Goal: Task Accomplishment & Management: Complete application form

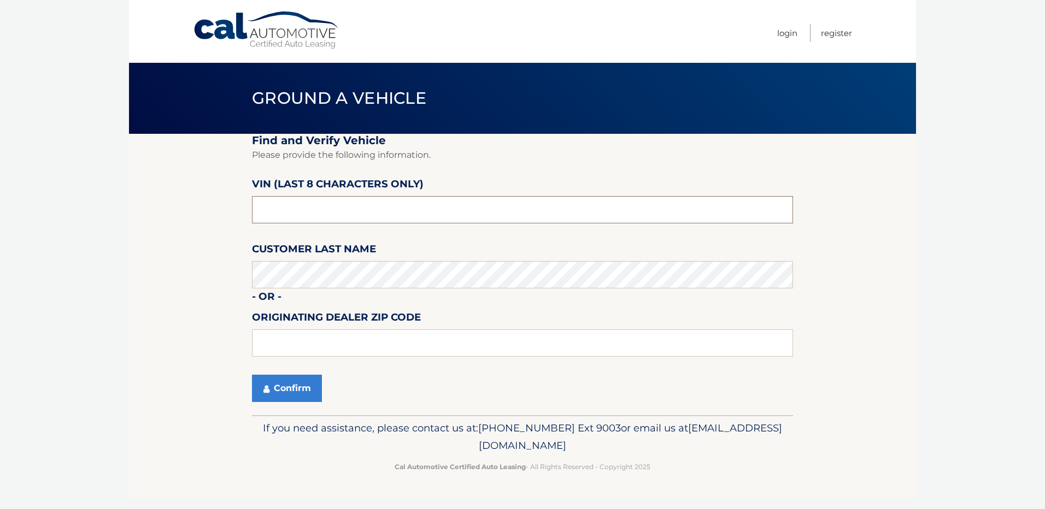
click at [322, 209] on input "text" at bounding box center [522, 209] width 541 height 27
paste input "NGA73085"
type input "NGA73085"
click at [439, 242] on fieldset "Find and Verify Vehicle Please provide the following information. VIN (last 8 c…" at bounding box center [522, 274] width 541 height 281
click at [222, 334] on section "Find and Verify Vehicle Please provide the following information. VIN (last 8 c…" at bounding box center [522, 274] width 787 height 281
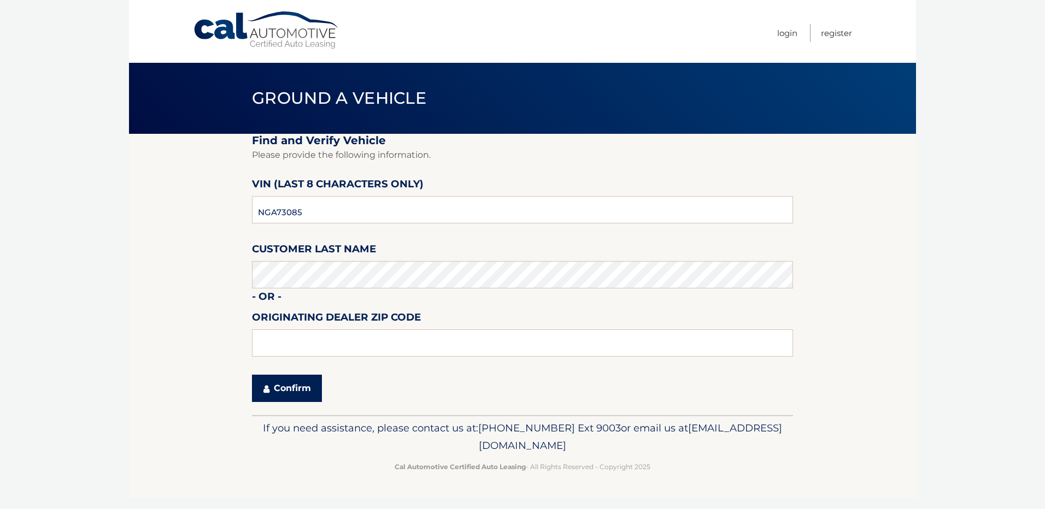
click at [294, 389] on button "Confirm" at bounding box center [287, 388] width 70 height 27
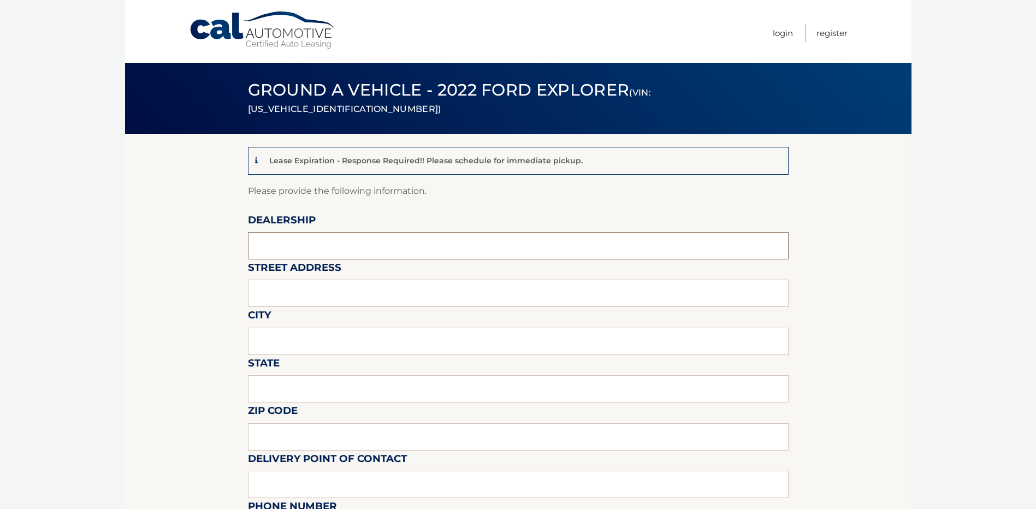
click at [386, 246] on input "text" at bounding box center [518, 245] width 541 height 27
type input "HASSETT FORD LINCOLN SUBARU"
type input "3530 SUNRISE HIGHWAY"
type input "WANTAGH"
type input "NY"
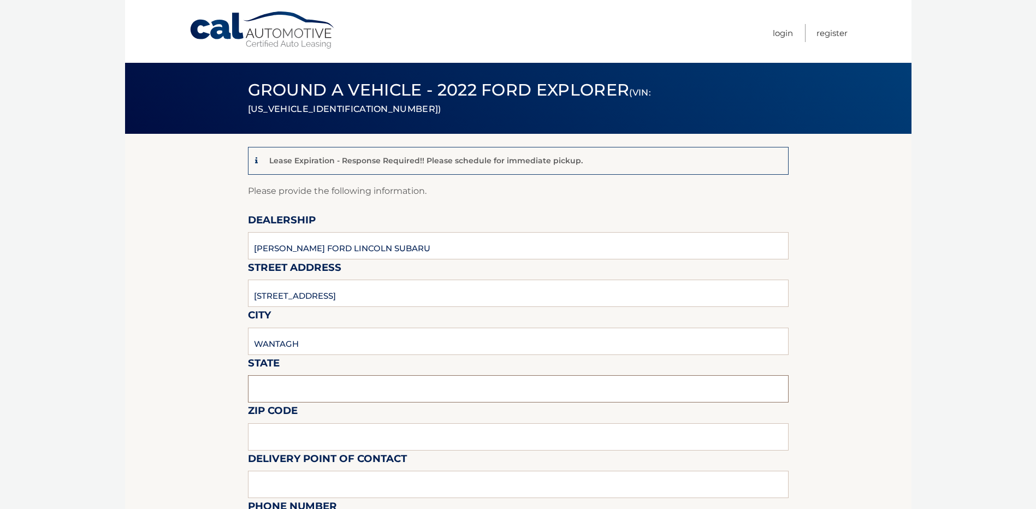
type input "11793"
type input "ALEX KLEIN"
type input "5167857800"
type input "SROSENFELD@HASSETTAUTOMOTIVE.COM"
type input "ALEX KLEIN"
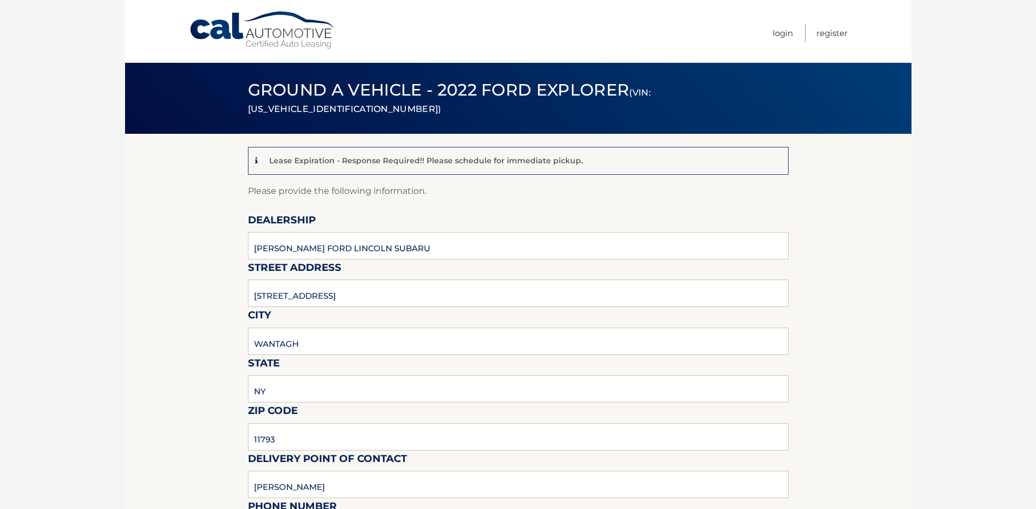
type input "5167857800"
type input "SROSENFELD@HASSETTAUTOMOTIVE.COM"
type input "ALI FATTA"
type input "AFATTA@HASSETTAUTOMOTIVE.COM"
type input "CAR WILL BE LOCATED AT Hassett Truck Center 1886 Seaford Ave, Wantagh, NY 11793…"
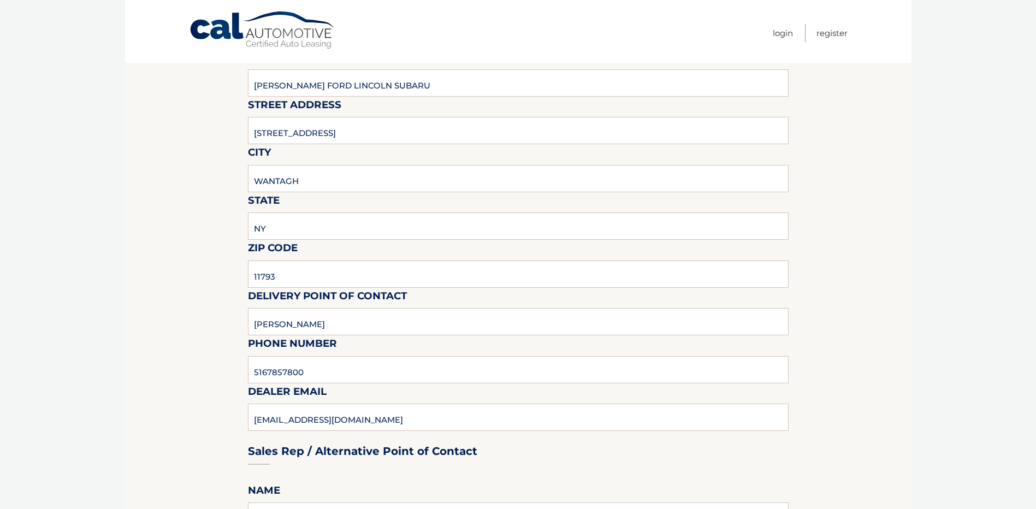
scroll to position [219, 0]
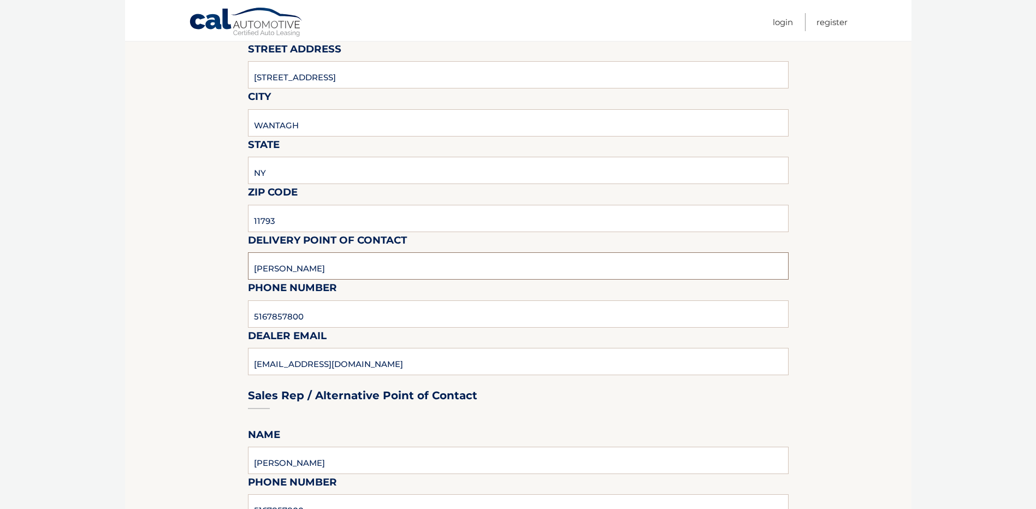
drag, startPoint x: 317, startPoint y: 260, endPoint x: 234, endPoint y: 268, distance: 83.0
click at [235, 268] on section "Lease Expiration - Response Required!! Please schedule for immediate pickup. Pl…" at bounding box center [518, 513] width 787 height 1197
type input "JOHN DESCUL"
click at [207, 269] on section "Lease Expiration - Response Required!! Please schedule for immediate pickup. Pl…" at bounding box center [518, 513] width 787 height 1197
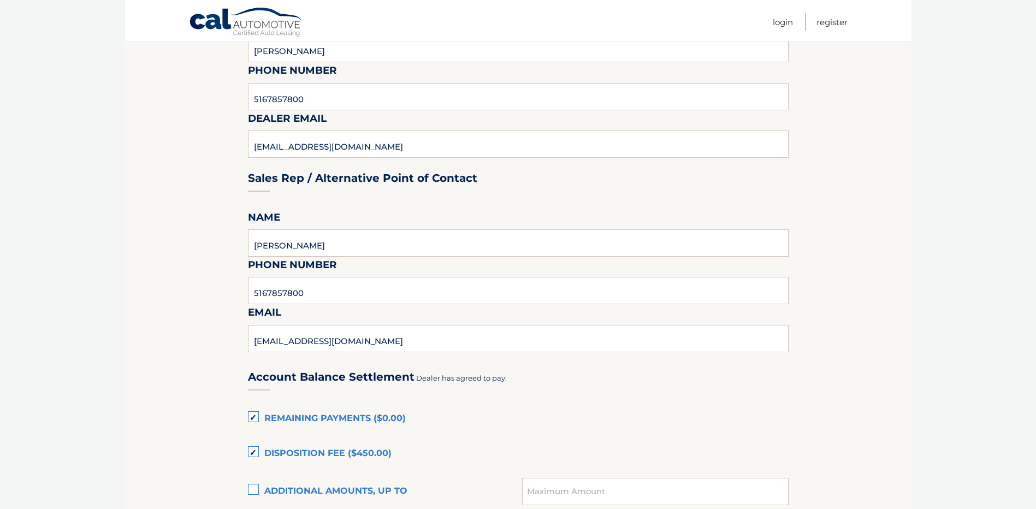
scroll to position [437, 0]
drag, startPoint x: 329, startPoint y: 241, endPoint x: 144, endPoint y: 243, distance: 184.7
click at [144, 243] on section "Lease Expiration - Response Required!! Please schedule for immediate pickup. Pl…" at bounding box center [518, 295] width 787 height 1197
type input "JOHN DESCUL"
type input "JDESCUL@HASSETTAUTOMOTIVE.COM"
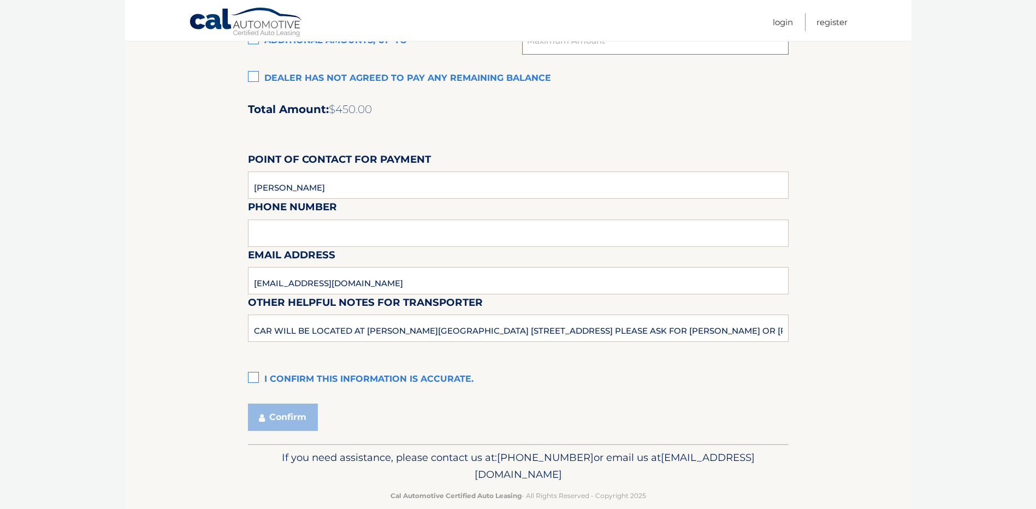
scroll to position [905, 0]
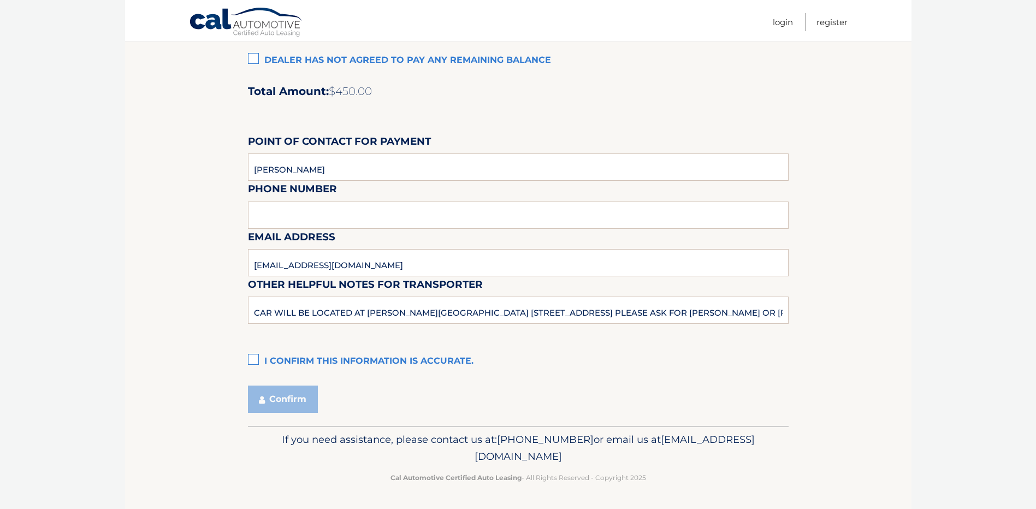
click at [274, 210] on div "Email Address AFATTA@HASSETTAUTOMOTIVE.COM" at bounding box center [518, 205] width 541 height 48
click at [275, 217] on div "Email Address AFATTA@HASSETTAUTOMOTIVE.COM" at bounding box center [518, 205] width 541 height 48
type input "5167857800"
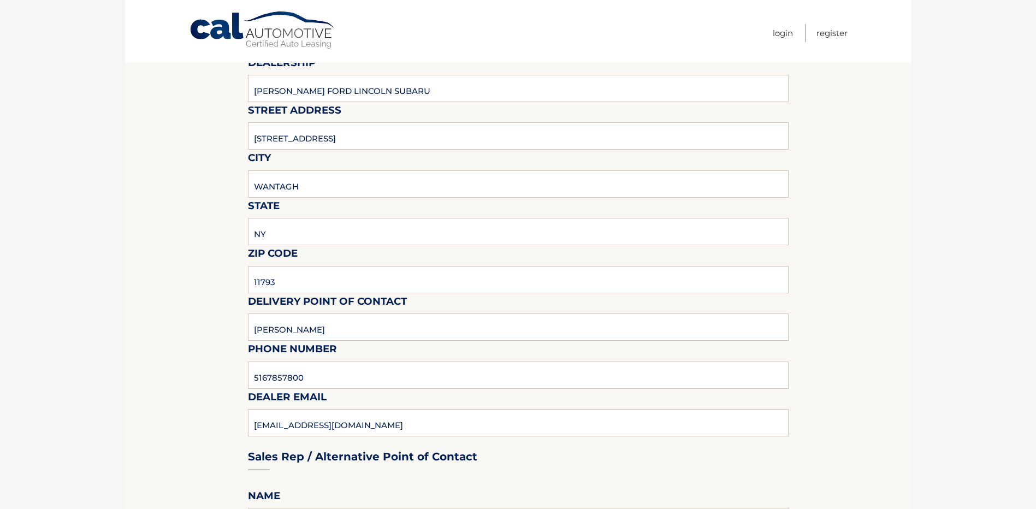
scroll to position [0, 0]
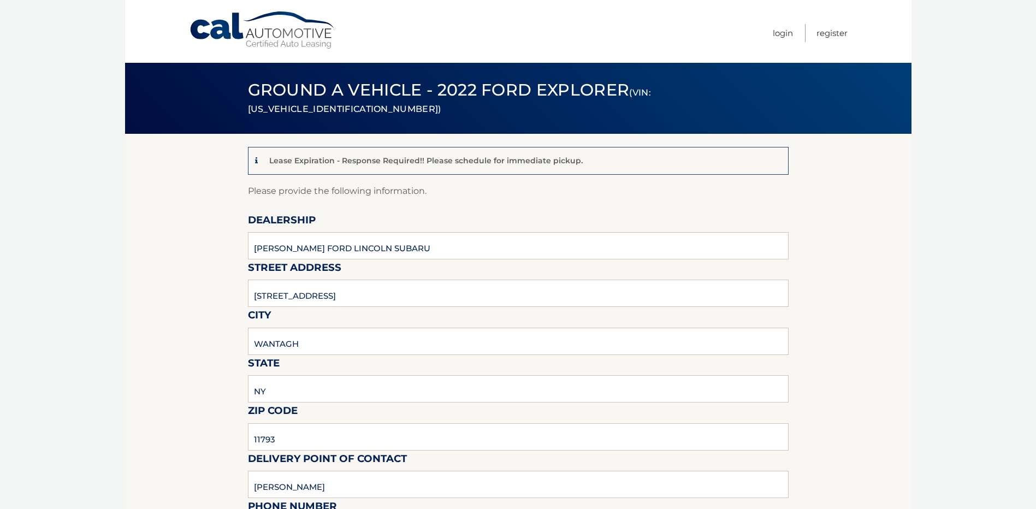
click at [922, 254] on body "Cal Automotive Menu Login Register (VIN: 1FMSK8DH7NGA73085)" at bounding box center [518, 254] width 1036 height 509
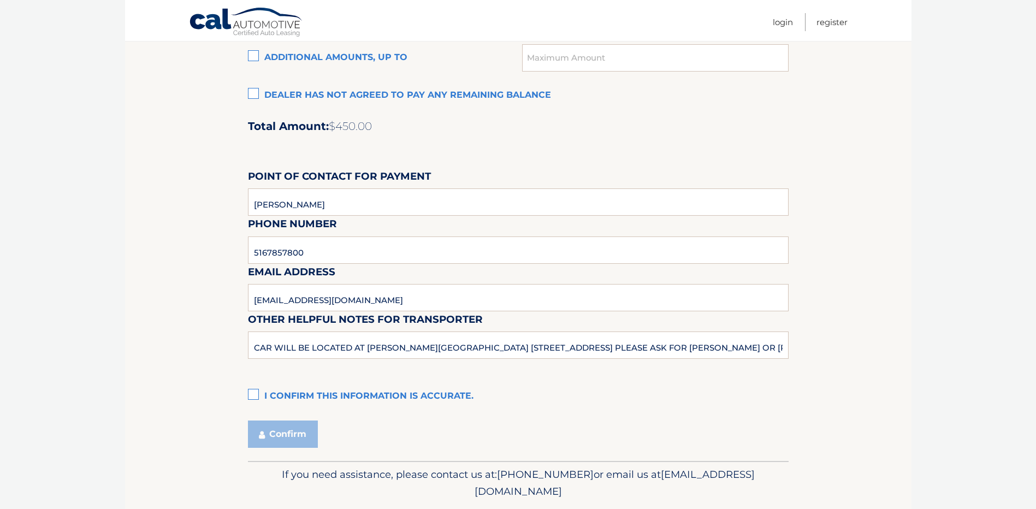
scroll to position [874, 0]
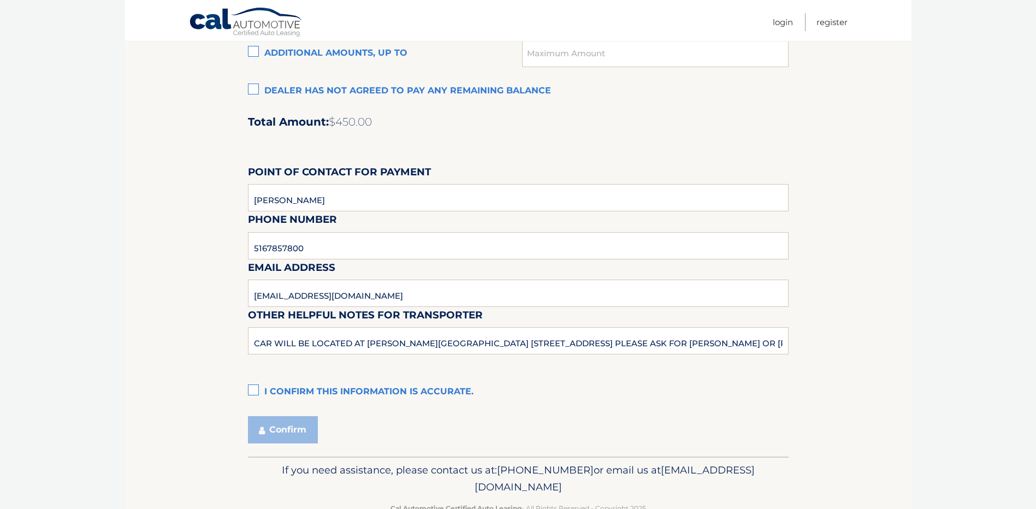
click at [257, 391] on label "I confirm this information is accurate." at bounding box center [518, 392] width 541 height 22
click at [0, 0] on input "I confirm this information is accurate." at bounding box center [0, 0] width 0 height 0
drag, startPoint x: 865, startPoint y: 187, endPoint x: 815, endPoint y: 119, distance: 84.8
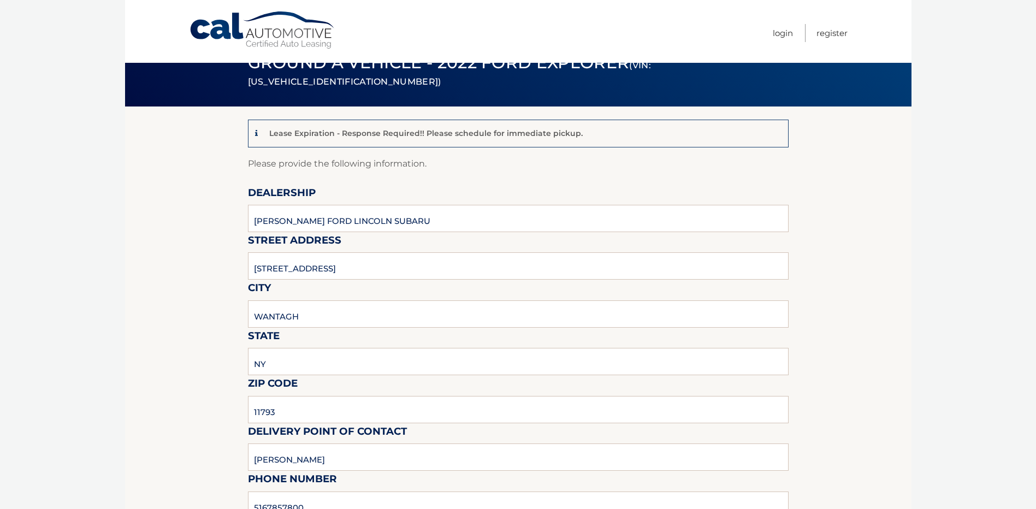
scroll to position [0, 0]
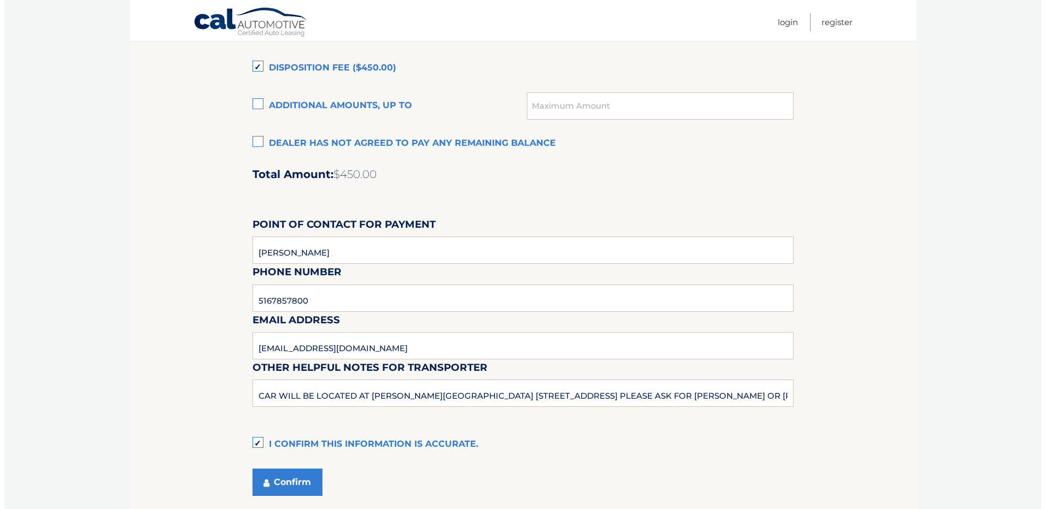
scroll to position [905, 0]
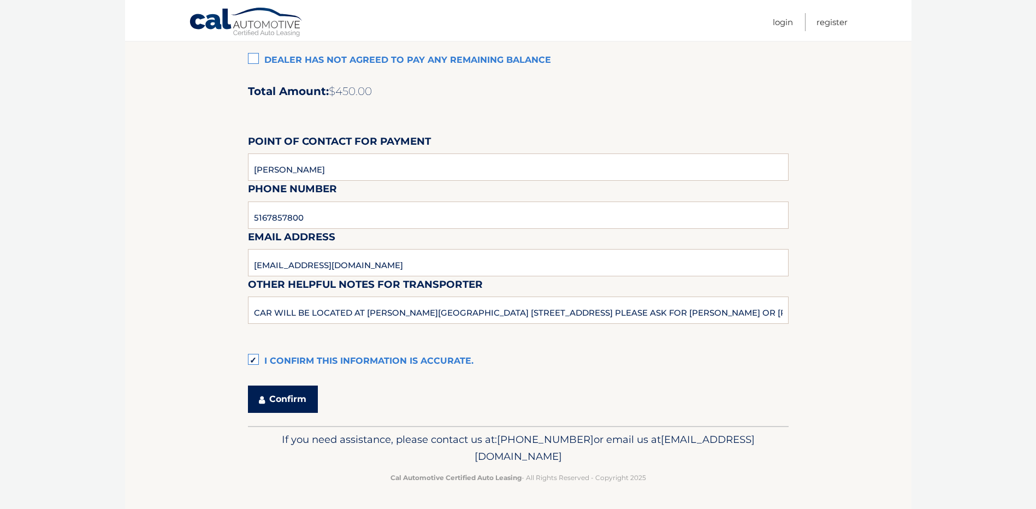
click at [296, 403] on button "Confirm" at bounding box center [283, 399] width 70 height 27
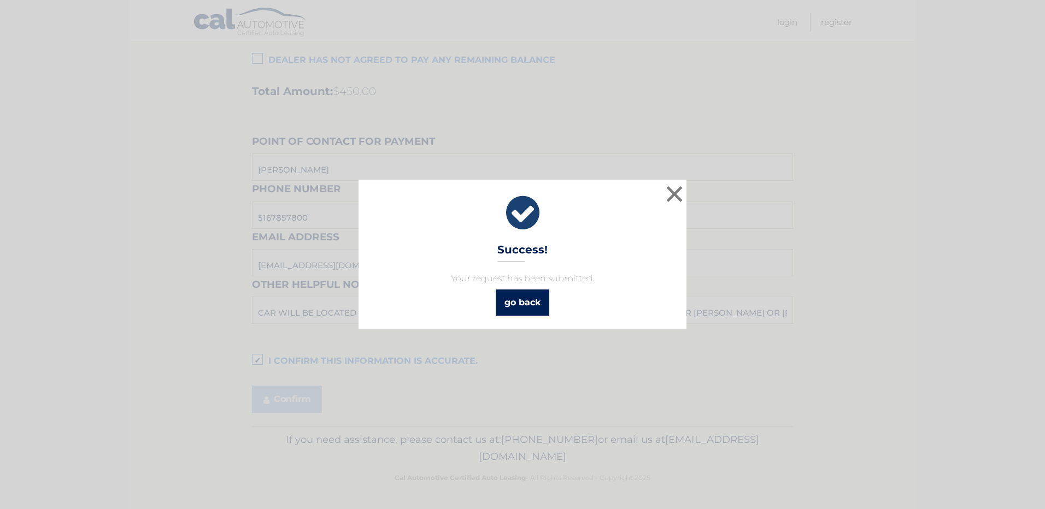
click at [520, 302] on link "go back" at bounding box center [523, 303] width 54 height 26
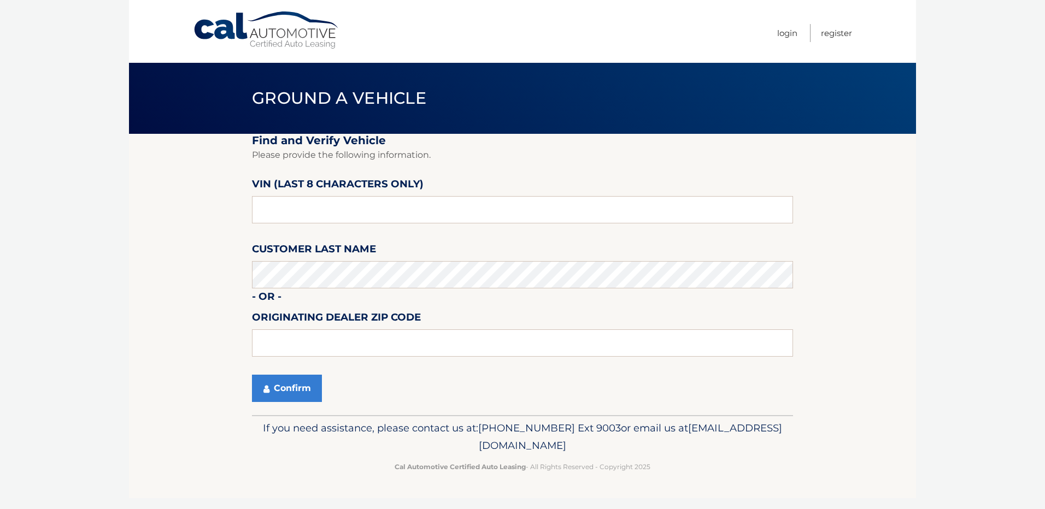
click at [486, 134] on h2 "Find and Verify Vehicle" at bounding box center [522, 141] width 541 height 14
click at [515, 154] on p "Please provide the following information." at bounding box center [522, 155] width 541 height 15
click at [504, 116] on header "Ground a Vehicle" at bounding box center [522, 98] width 541 height 71
